Goal: Transaction & Acquisition: Book appointment/travel/reservation

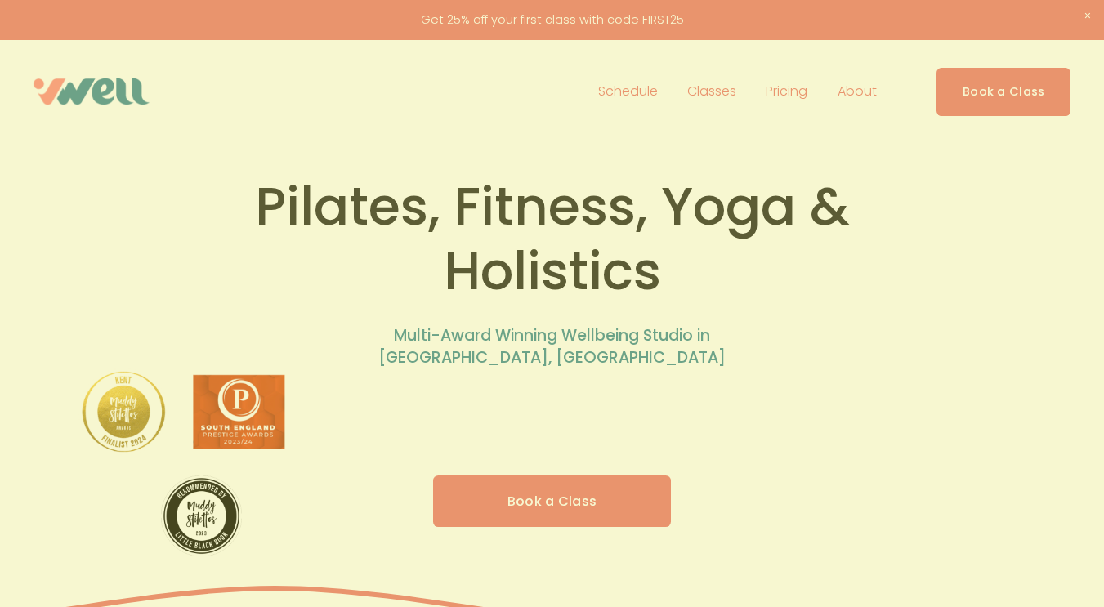
click at [554, 505] on div "🌊 New outdoor classes on [GEOGRAPHIC_DATA]! 🌊 📍 Meet: [GEOGRAPHIC_DATA], 7:30am…" at bounding box center [552, 303] width 507 height 573
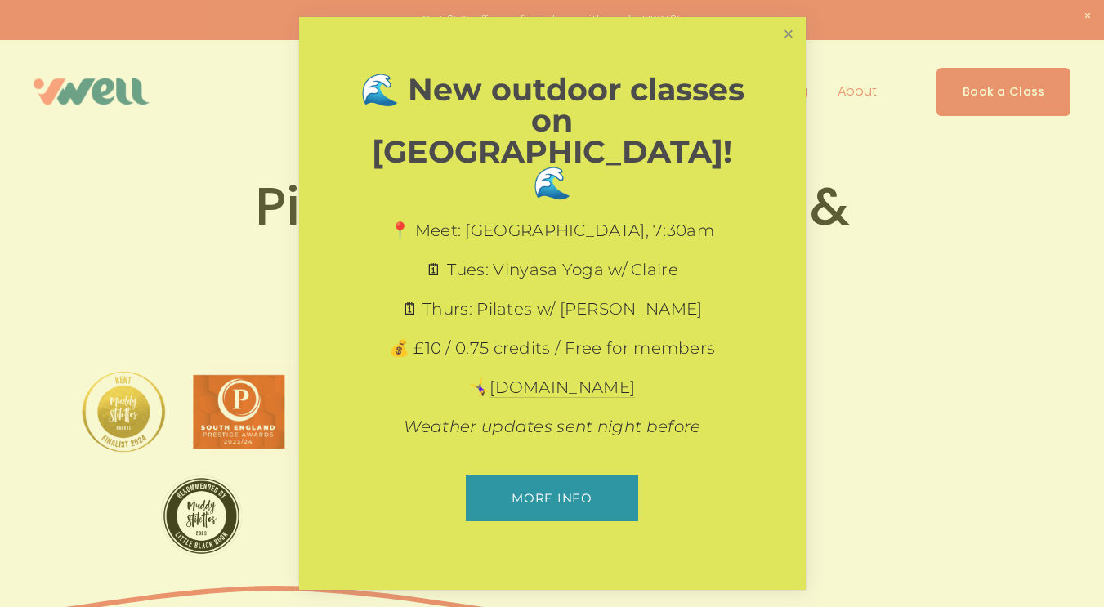
click at [792, 48] on link "Close" at bounding box center [788, 34] width 29 height 29
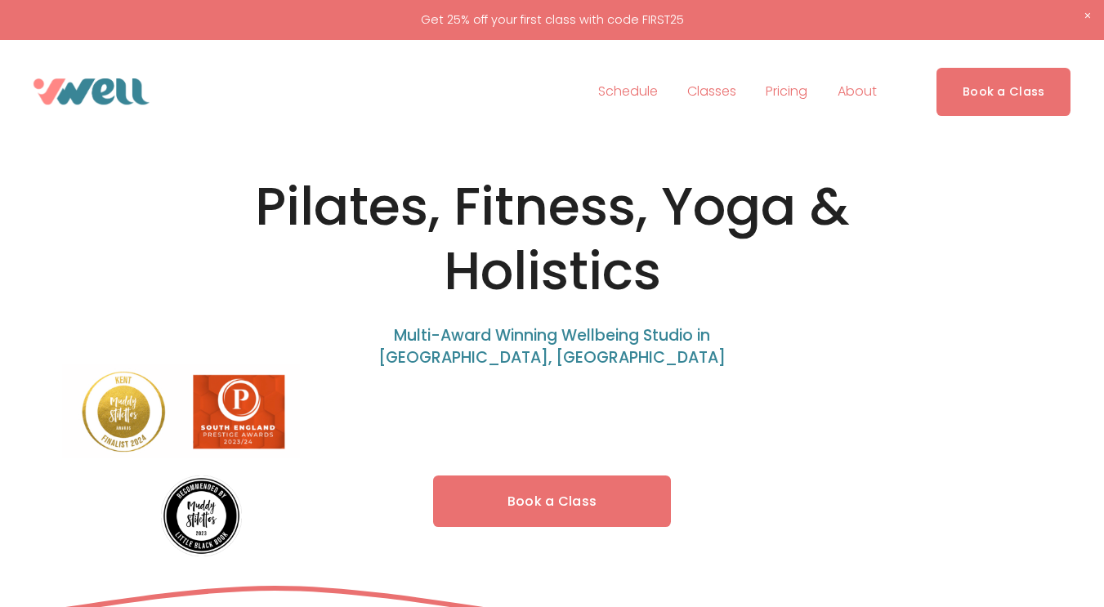
click at [1037, 89] on link "Book a Class" at bounding box center [1003, 92] width 135 height 48
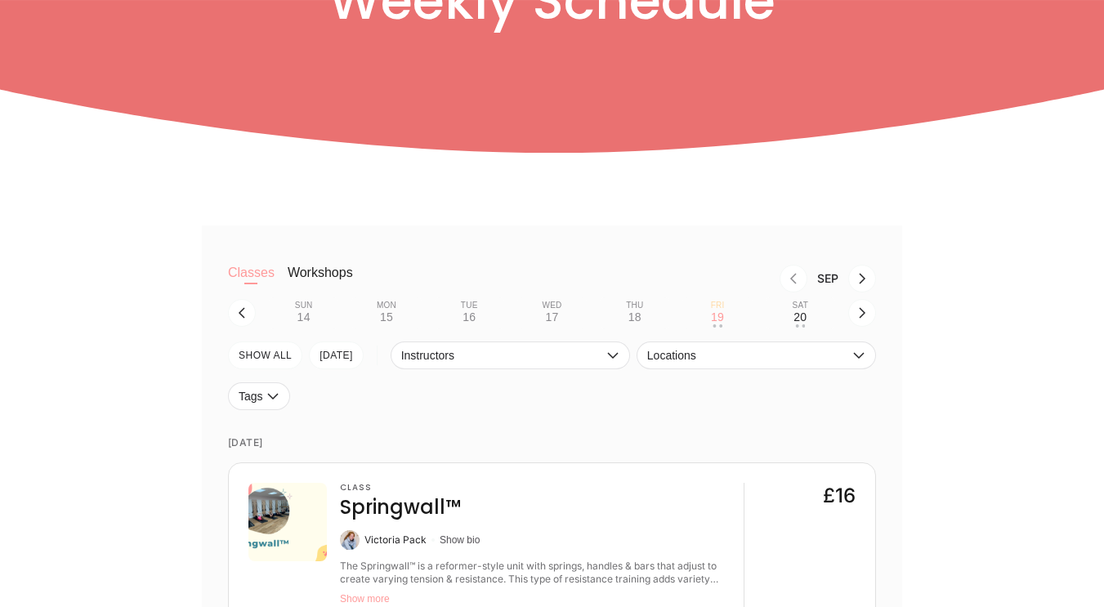
scroll to position [327, 0]
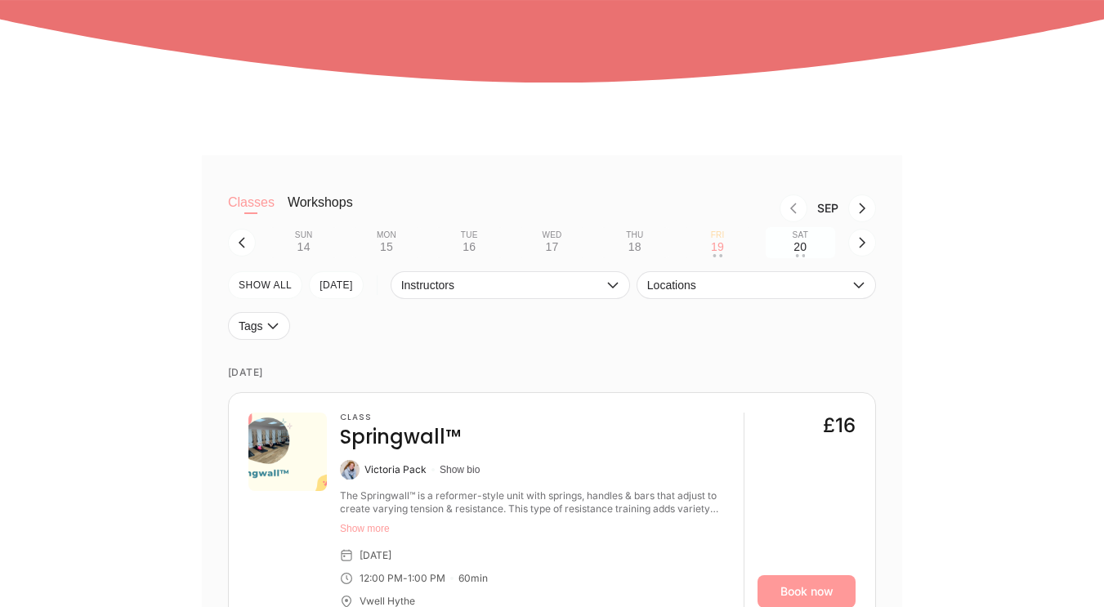
click at [804, 253] on div "20" at bounding box center [799, 246] width 13 height 13
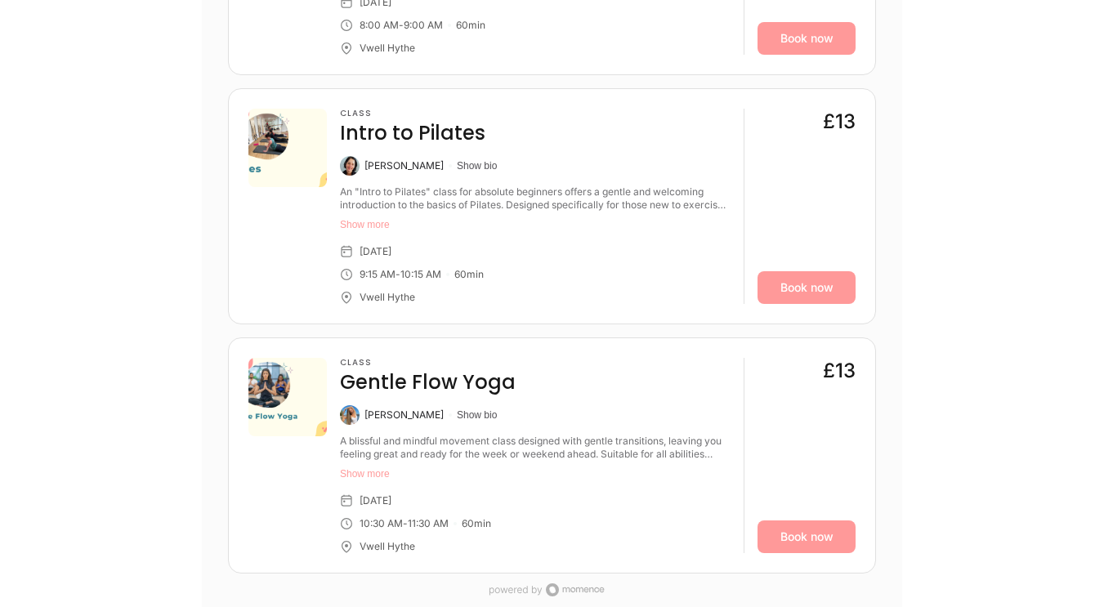
scroll to position [899, 0]
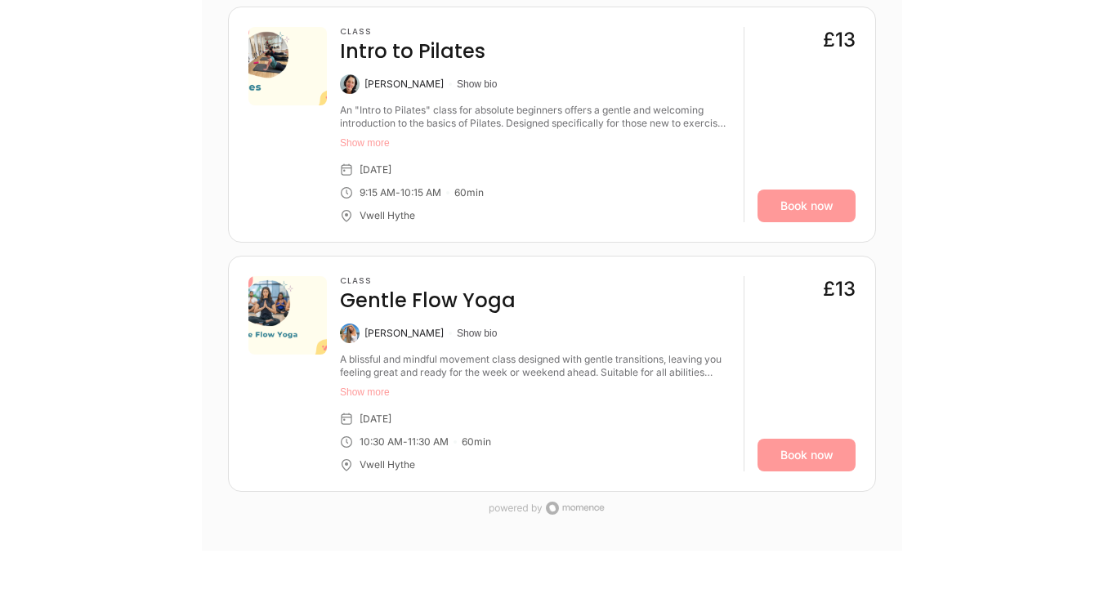
click at [383, 393] on button "Show more" at bounding box center [535, 392] width 391 height 13
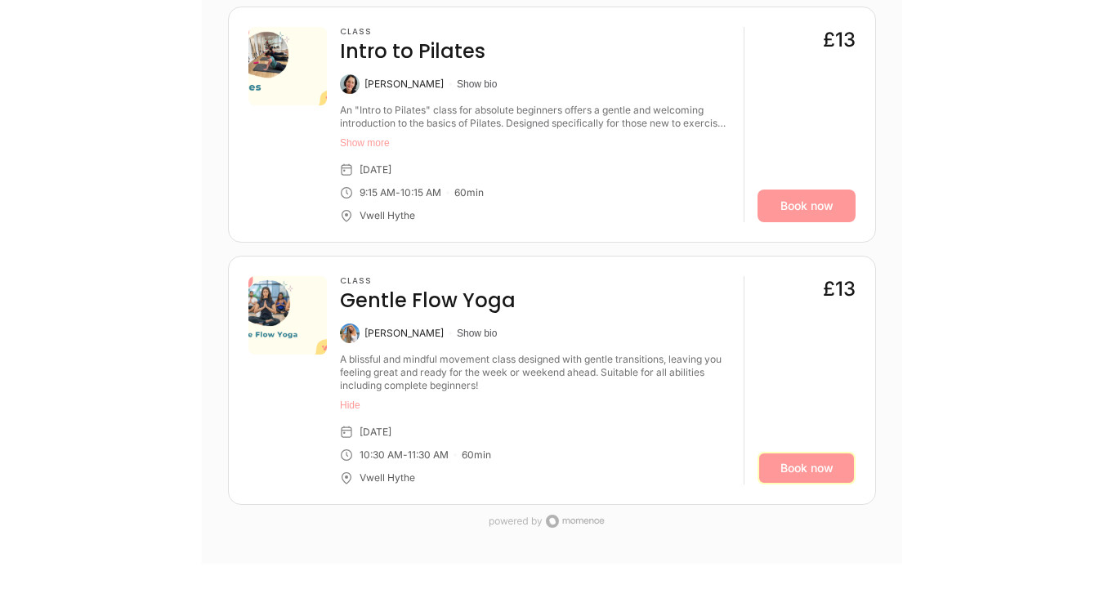
click at [803, 471] on link "Book now" at bounding box center [806, 468] width 98 height 33
